Goal: Check status

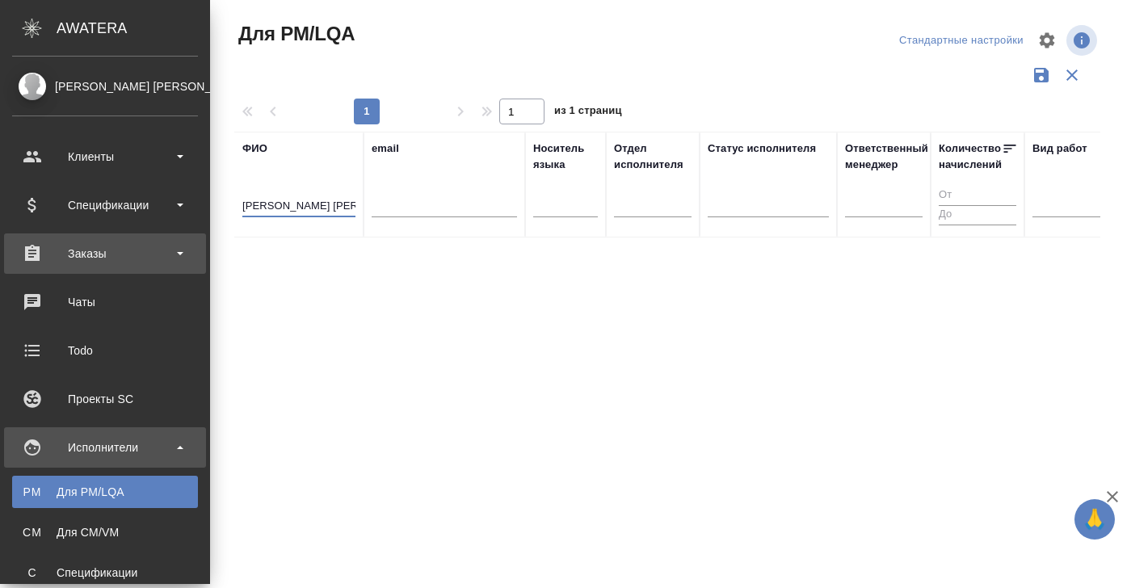
click at [75, 246] on div "Заказы" at bounding box center [105, 254] width 186 height 24
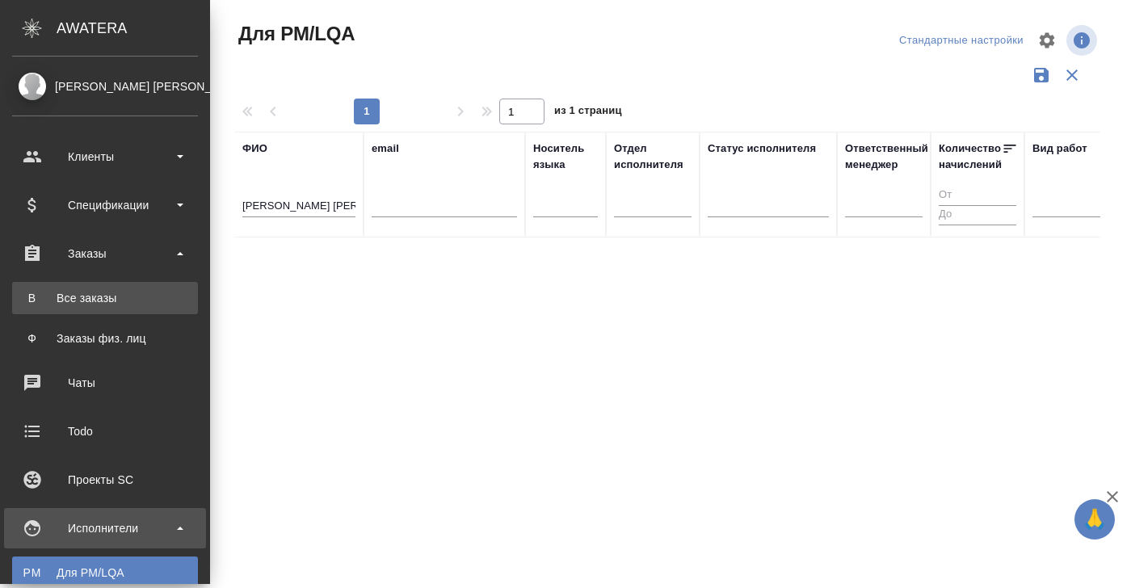
click at [80, 312] on link "В Все заказы" at bounding box center [105, 298] width 186 height 32
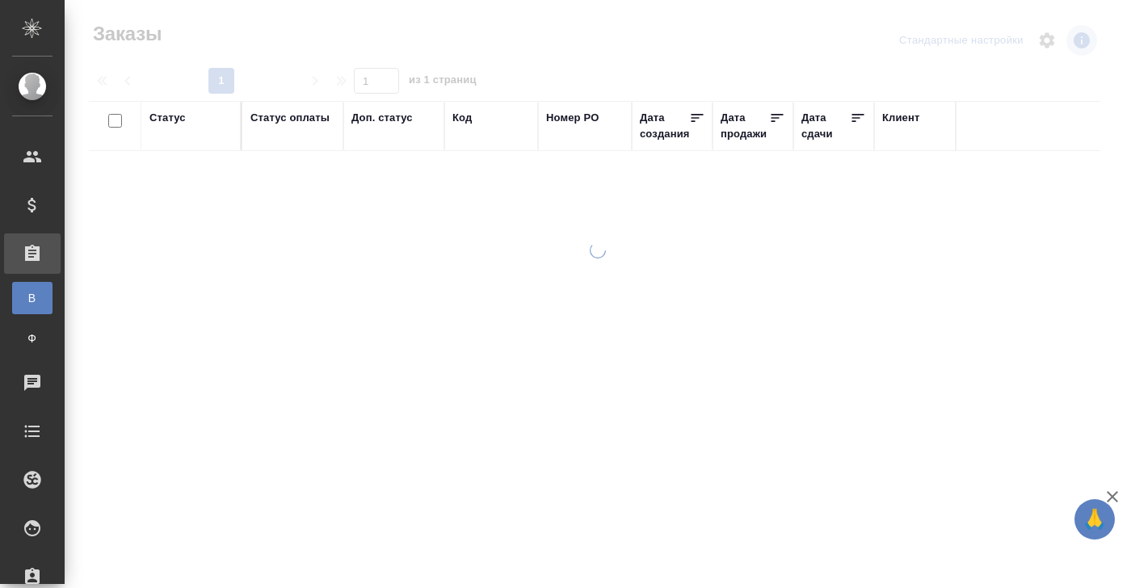
click at [467, 120] on div "Код" at bounding box center [461, 118] width 19 height 16
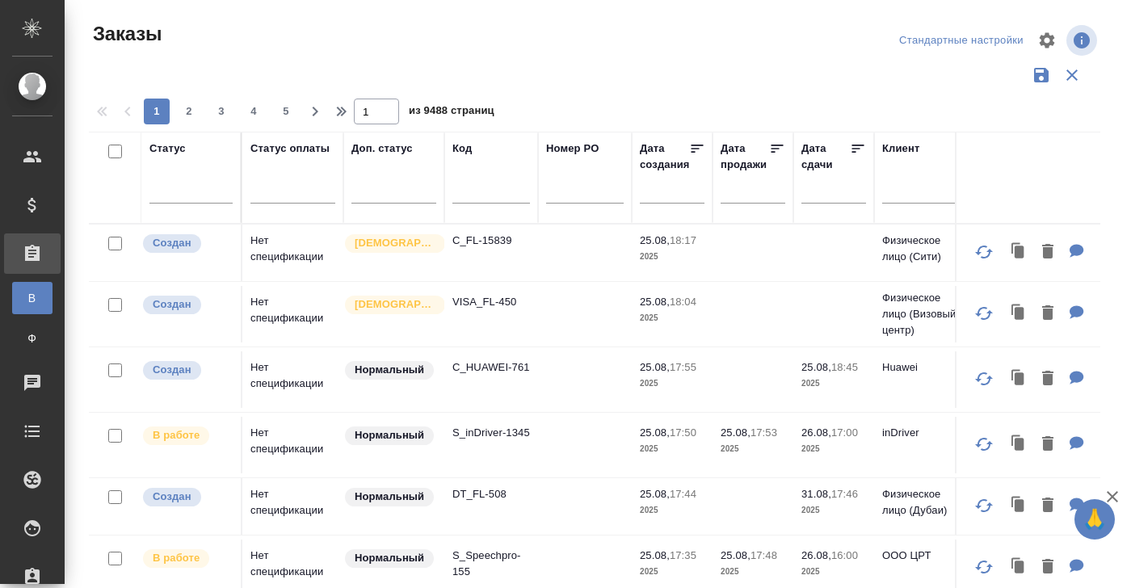
click at [462, 192] on input "text" at bounding box center [491, 193] width 78 height 20
type input "Ы"
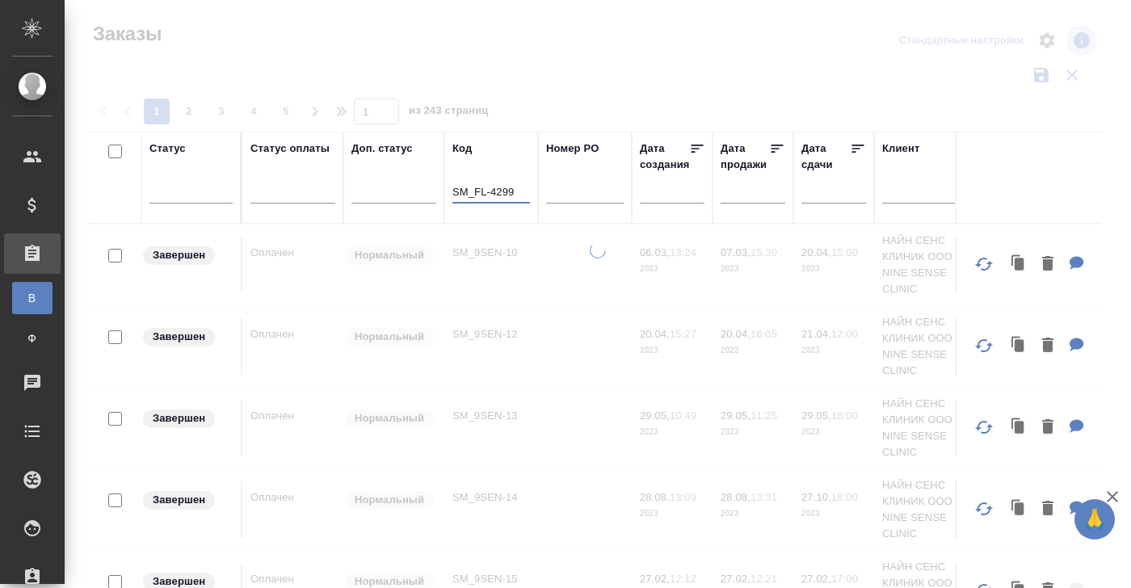
type input "SM_FL-4299"
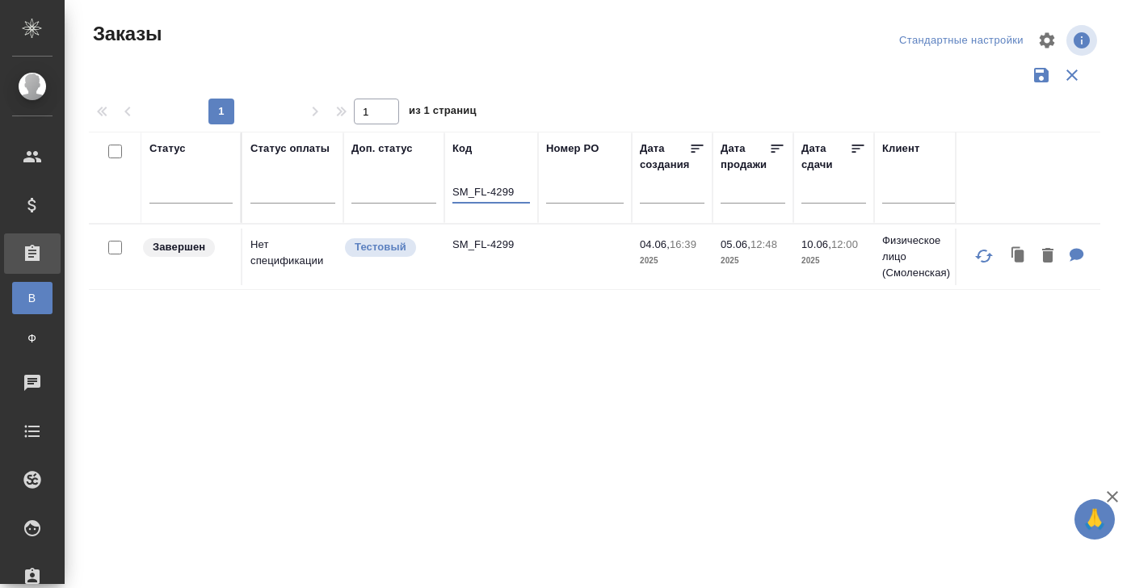
click at [281, 242] on td "Нет спецификации" at bounding box center [292, 257] width 101 height 57
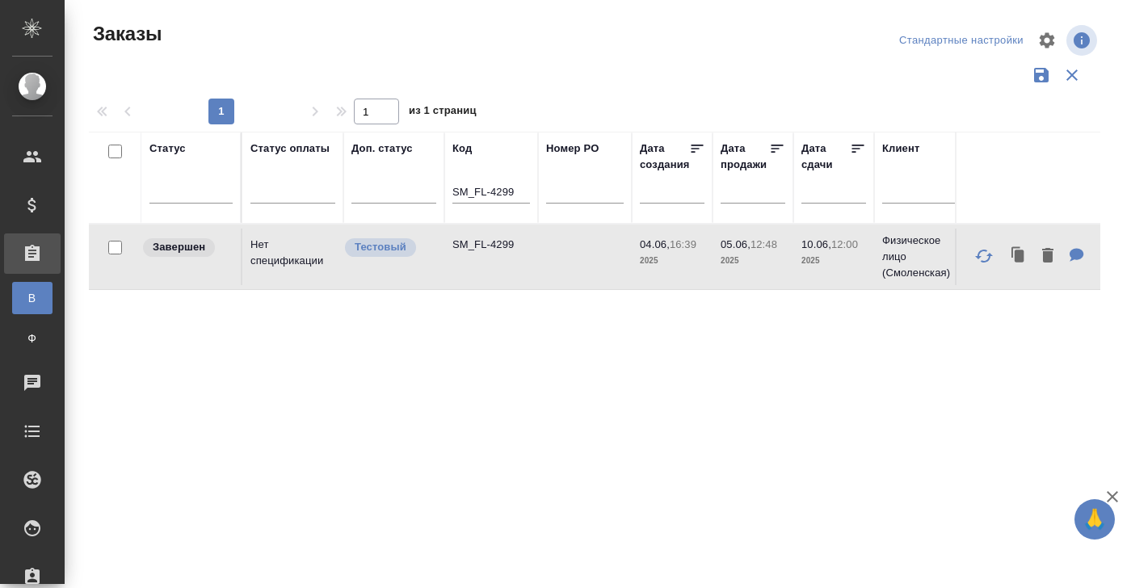
click at [281, 242] on td "Нет спецификации" at bounding box center [292, 257] width 101 height 57
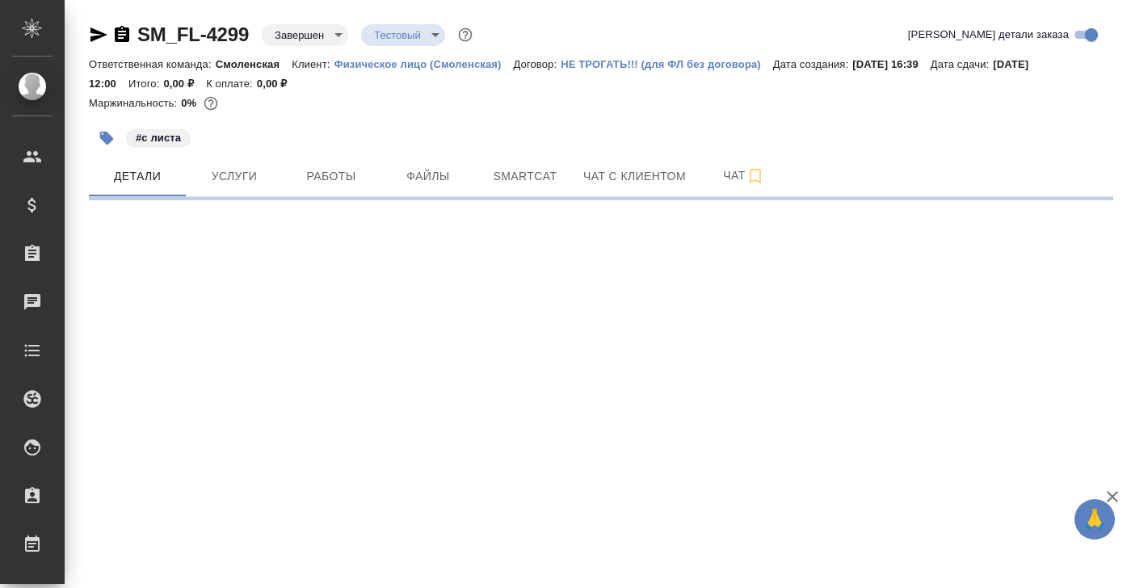
select select "RU"
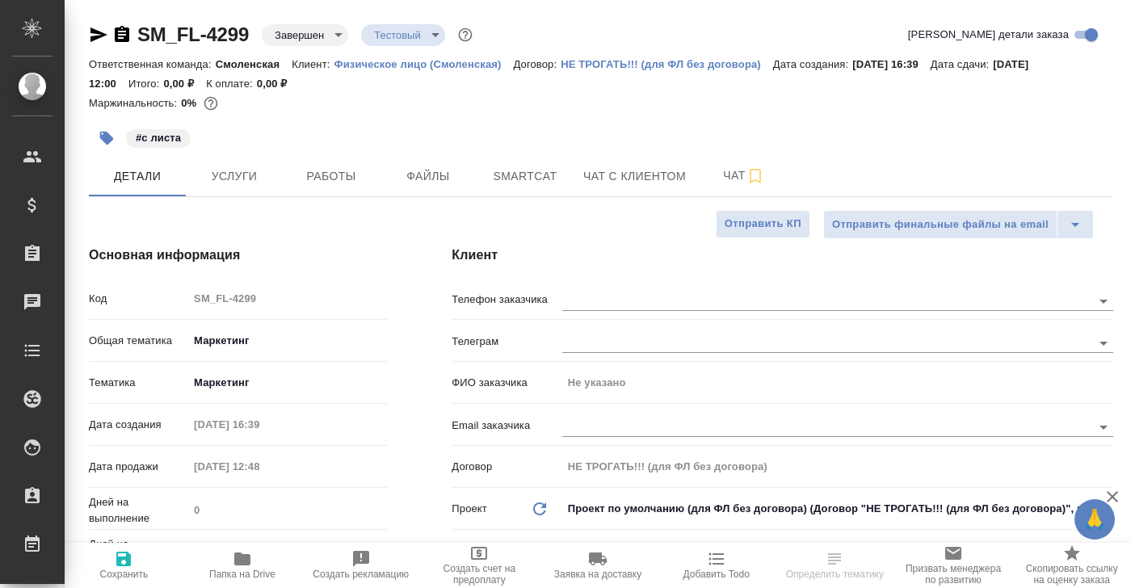
type textarea "x"
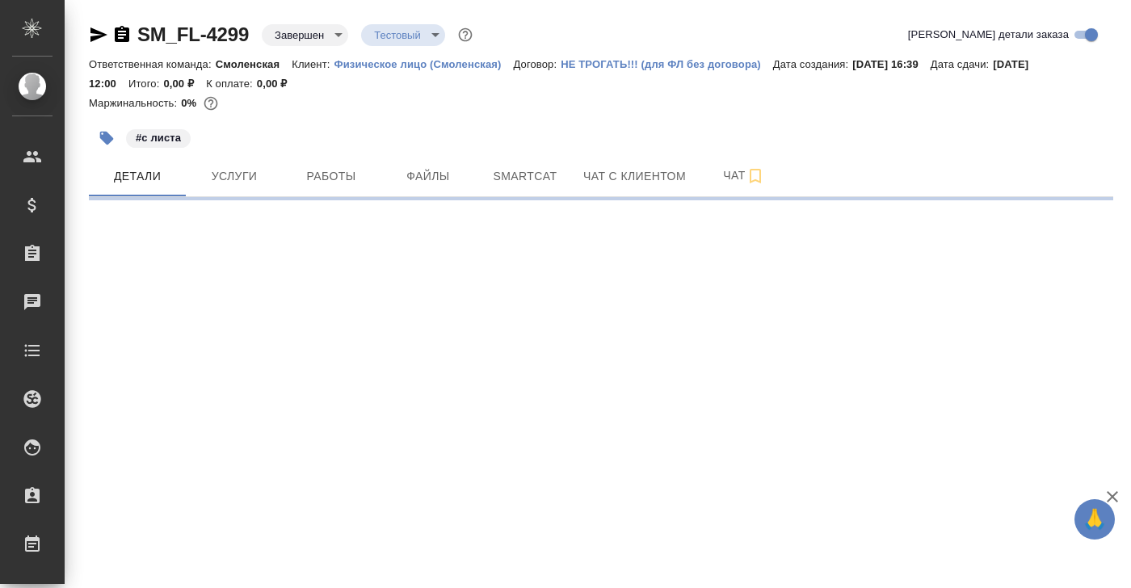
select select "RU"
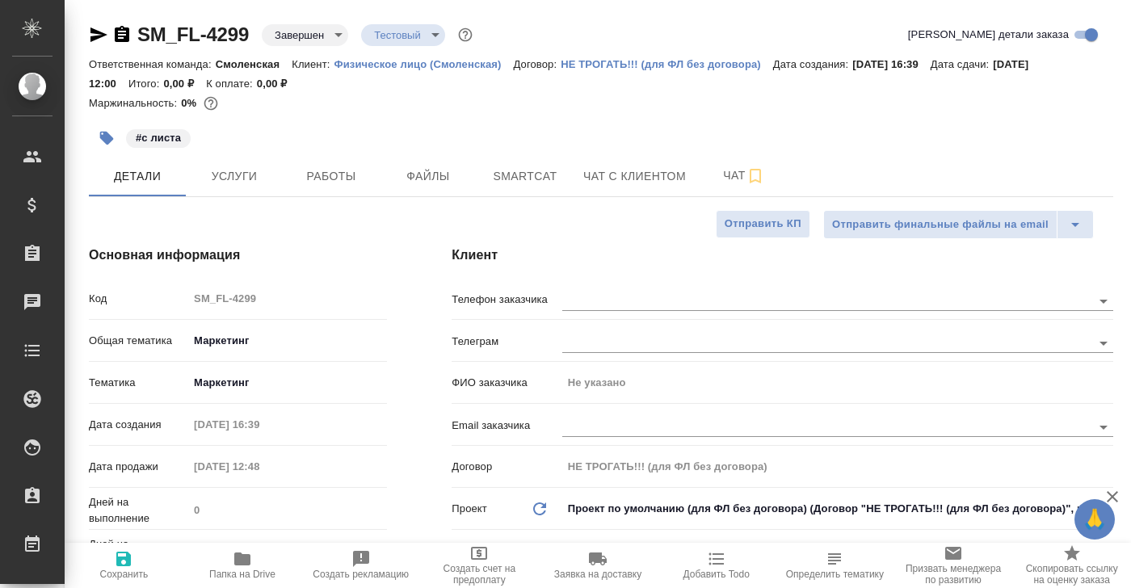
type textarea "x"
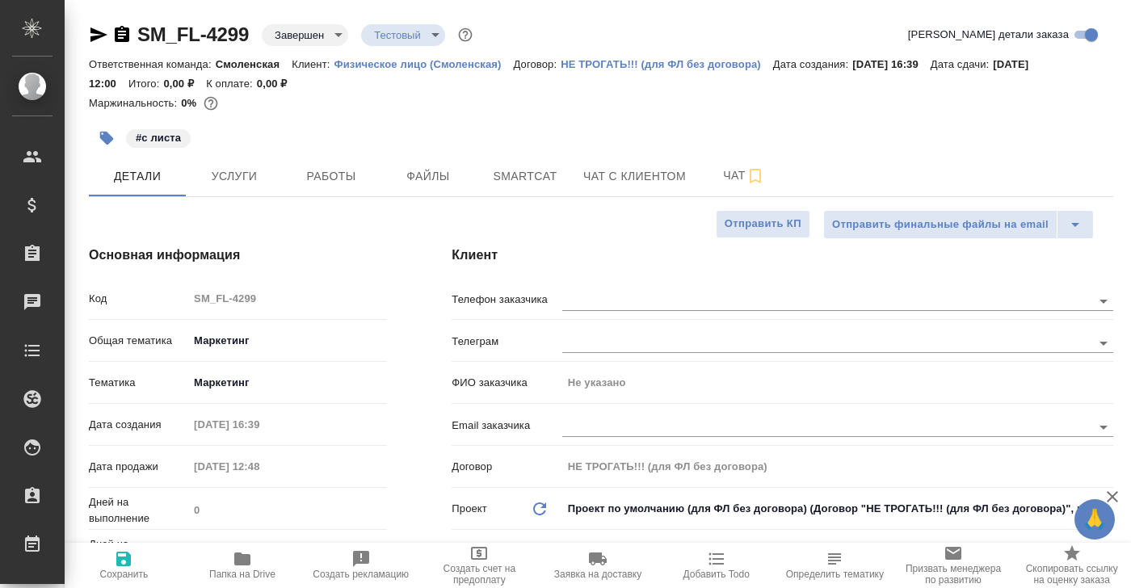
type textarea "x"
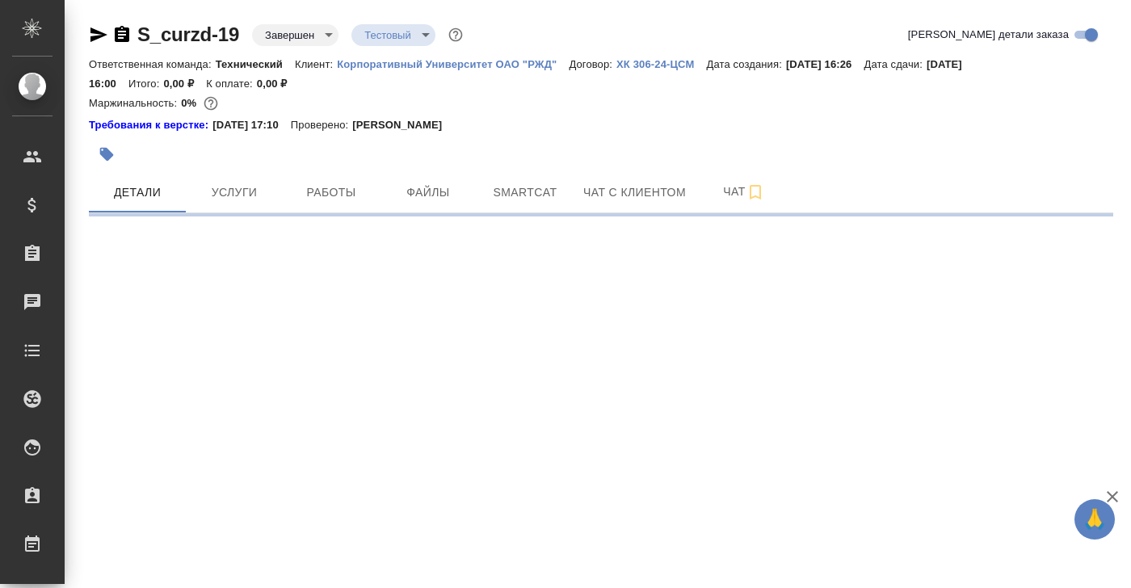
select select "RU"
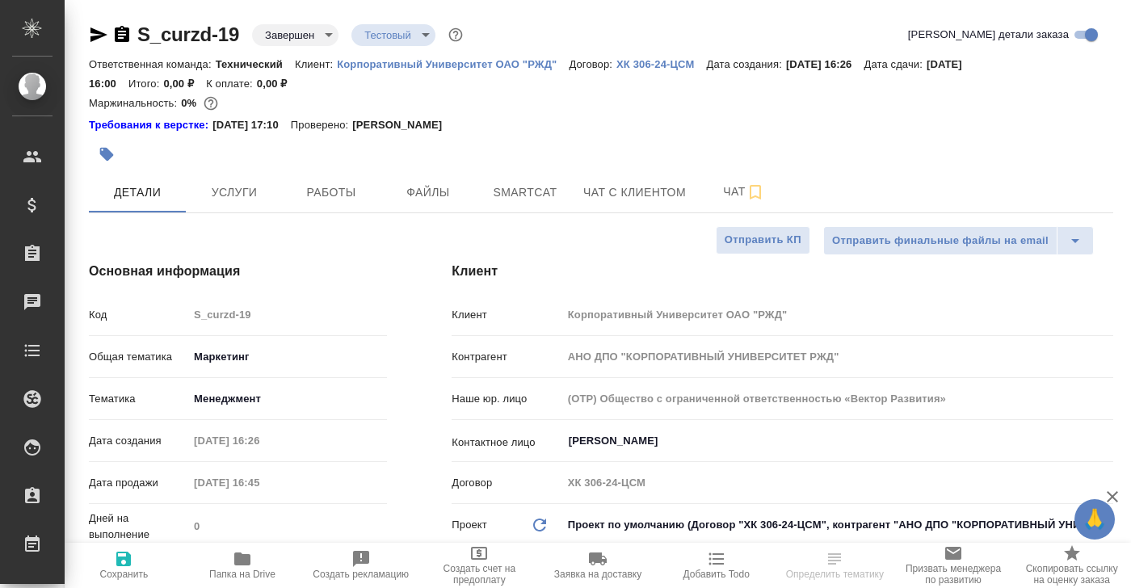
type textarea "x"
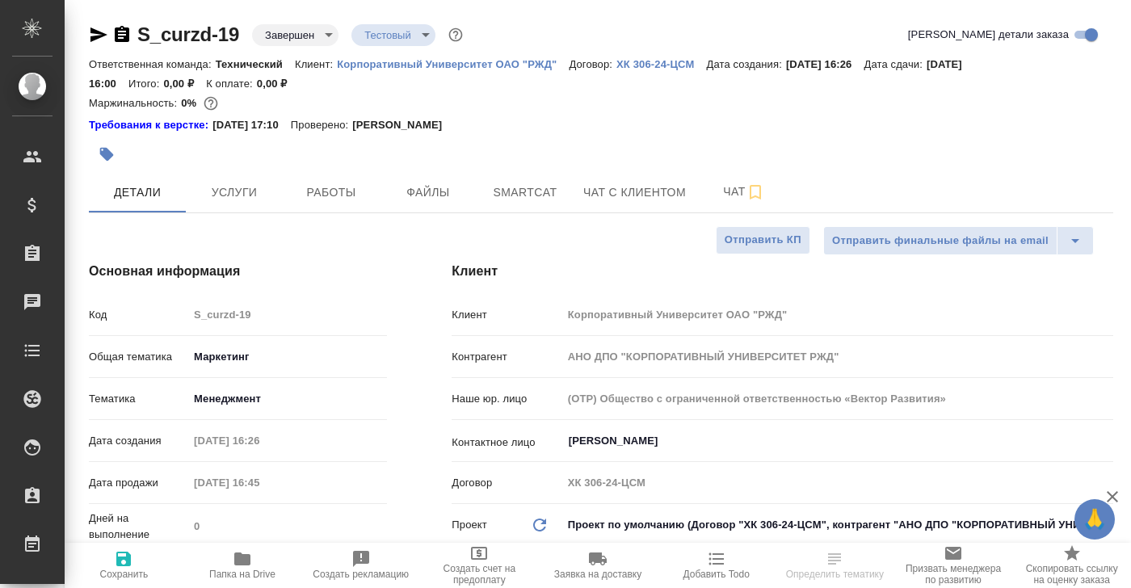
type textarea "x"
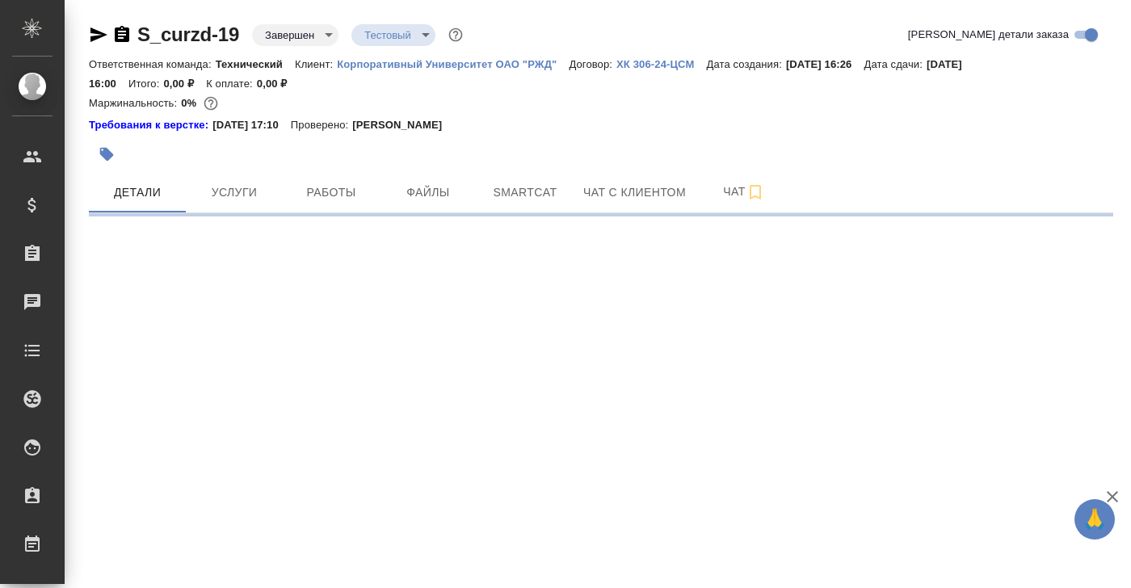
select select "RU"
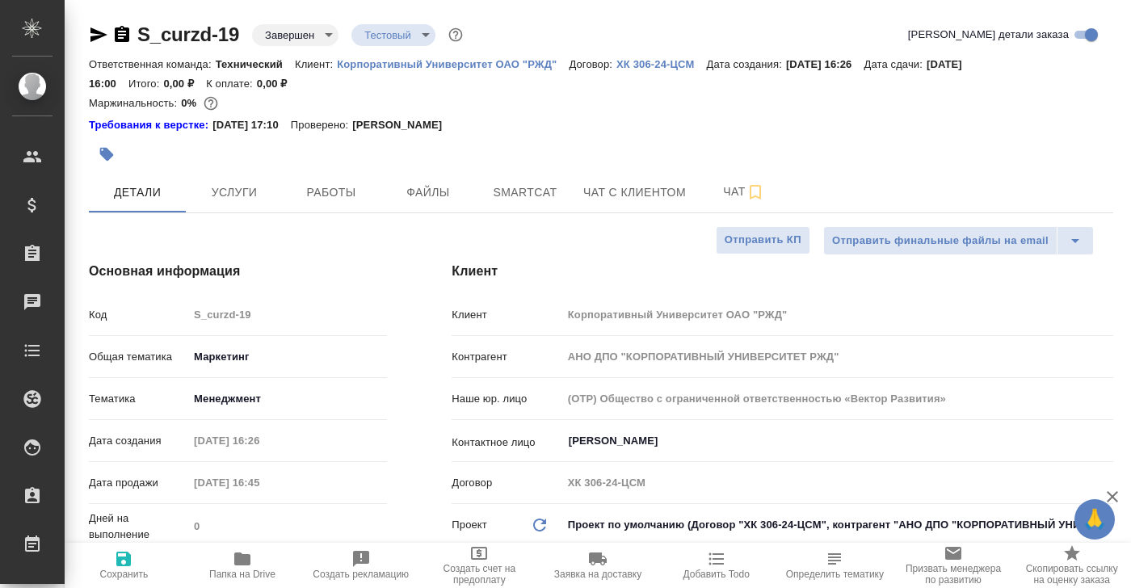
type textarea "x"
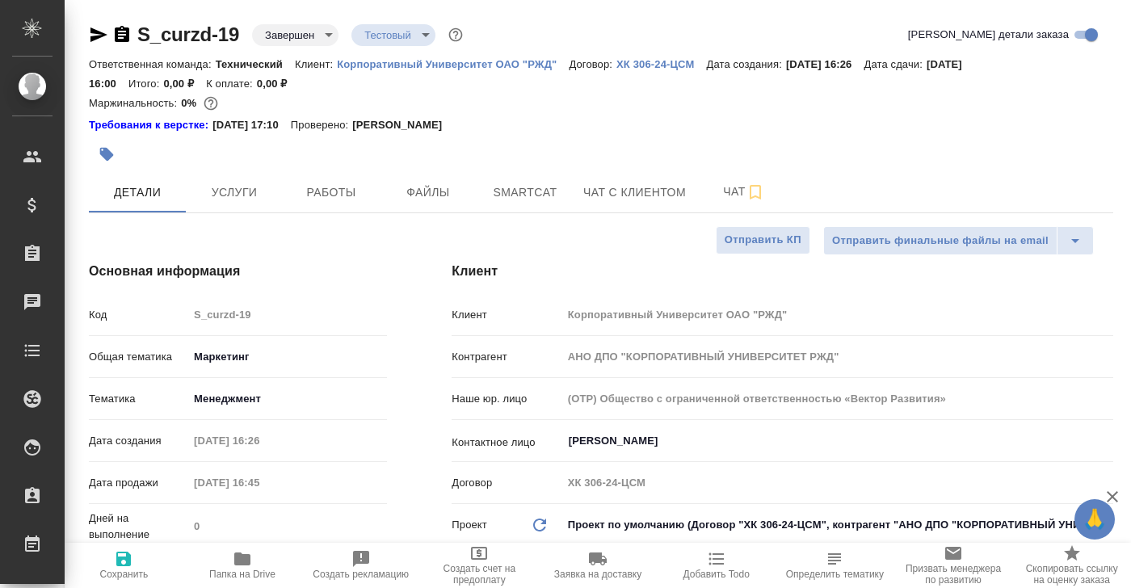
type textarea "x"
